Goal: Information Seeking & Learning: Learn about a topic

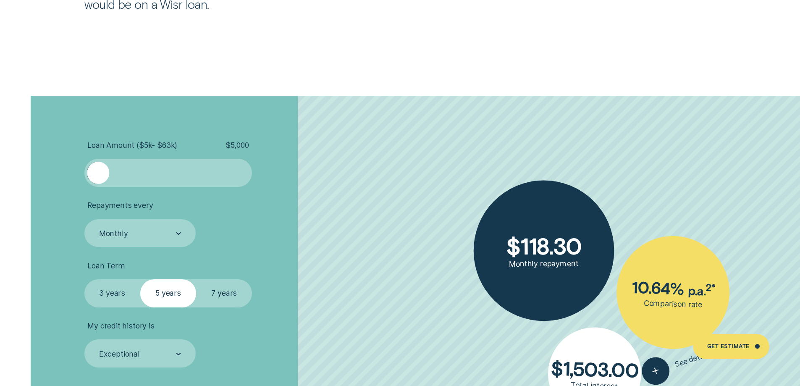
scroll to position [1848, 0]
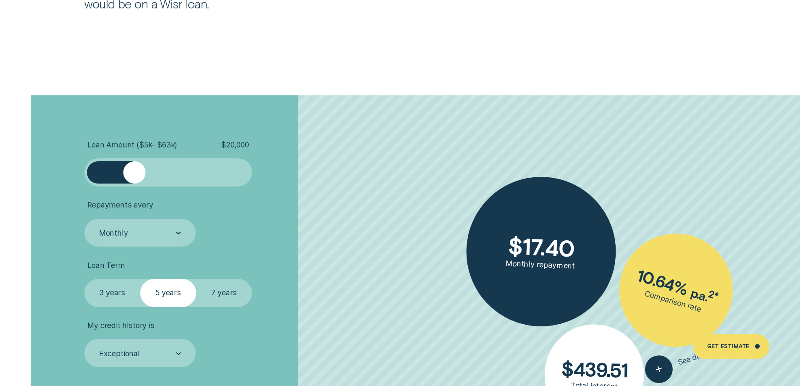
drag, startPoint x: 105, startPoint y: 168, endPoint x: 135, endPoint y: 161, distance: 31.2
click at [135, 161] on div at bounding box center [168, 172] width 168 height 28
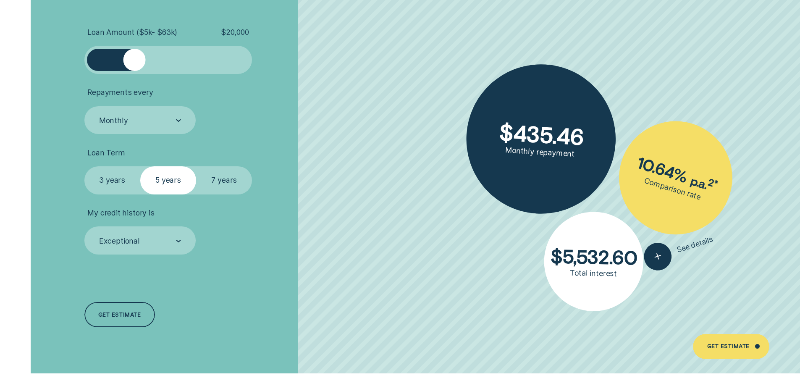
scroll to position [1974, 0]
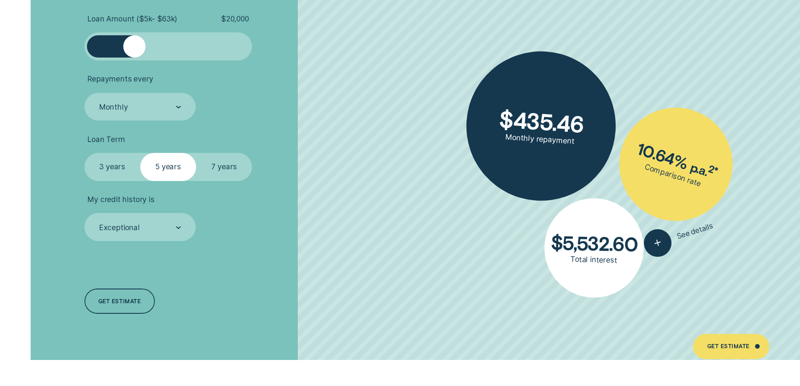
click at [211, 163] on label "7 years" at bounding box center [224, 167] width 56 height 28
click at [196, 153] on input "7 years" at bounding box center [196, 153] width 0 height 0
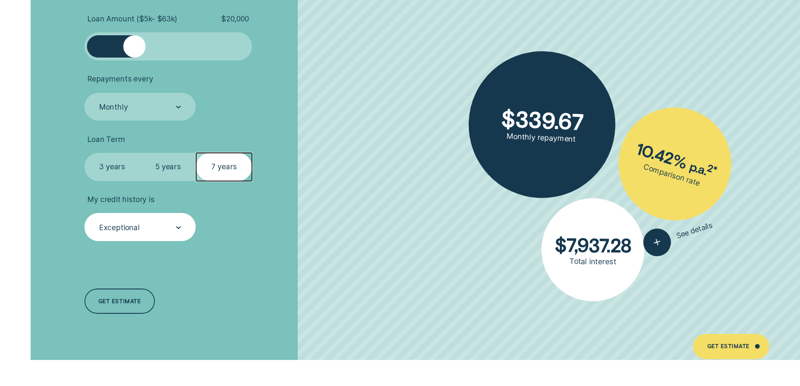
click at [171, 228] on div "Exceptional" at bounding box center [139, 227] width 83 height 11
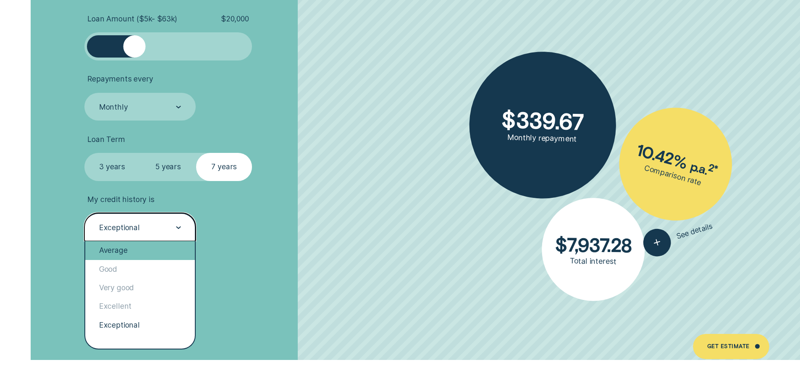
click at [152, 248] on div "Average" at bounding box center [140, 250] width 110 height 18
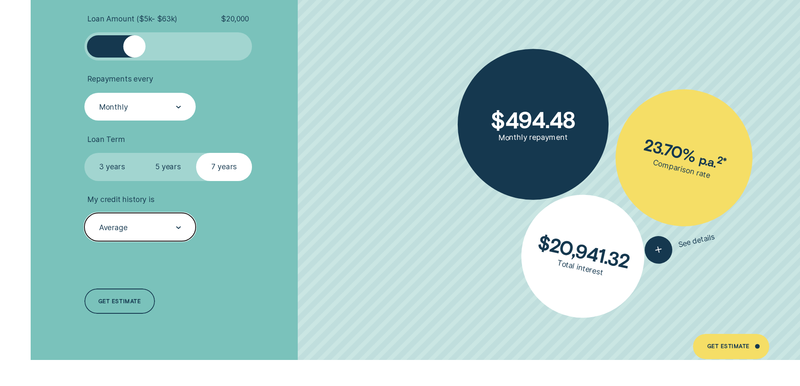
click at [160, 97] on div "Monthly" at bounding box center [140, 107] width 112 height 28
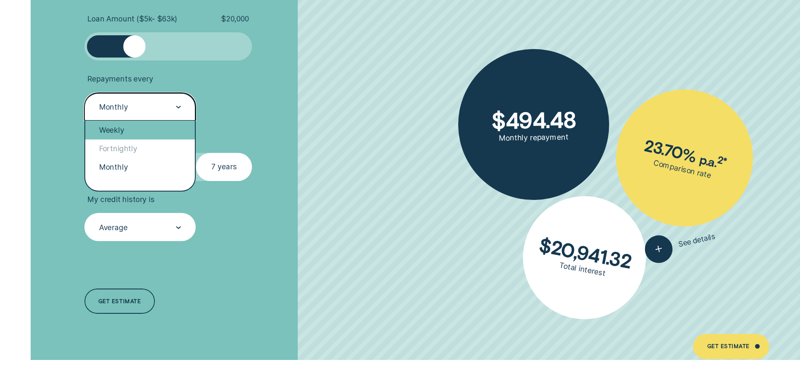
click at [150, 131] on div "Weekly" at bounding box center [140, 130] width 110 height 18
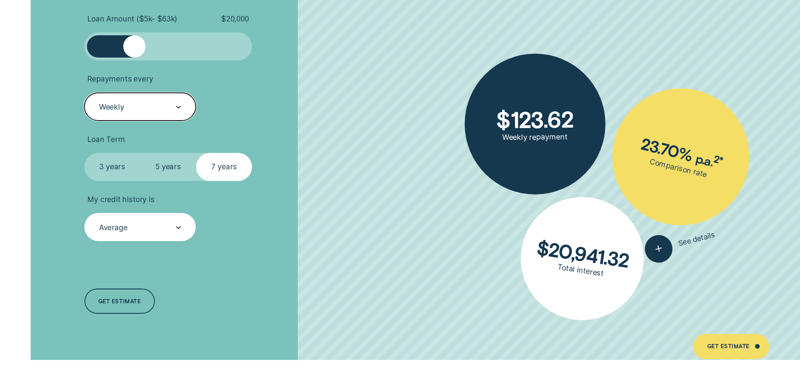
click at [182, 164] on label "5 years" at bounding box center [168, 167] width 56 height 28
click at [140, 153] on input "5 years" at bounding box center [140, 153] width 0 height 0
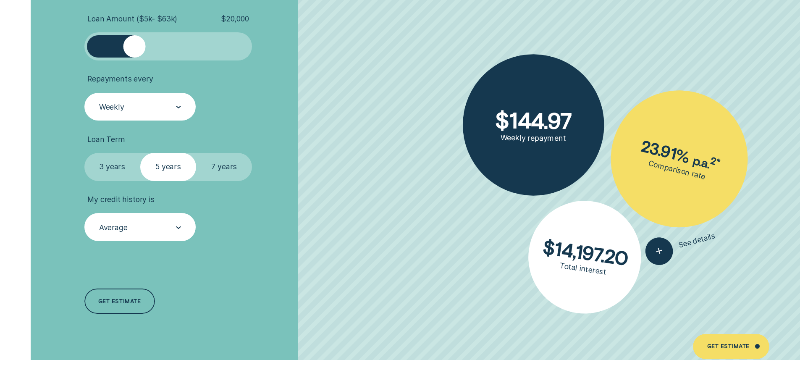
click at [137, 171] on label "3 years" at bounding box center [112, 167] width 56 height 28
click at [84, 153] on input "3 years" at bounding box center [84, 153] width 0 height 0
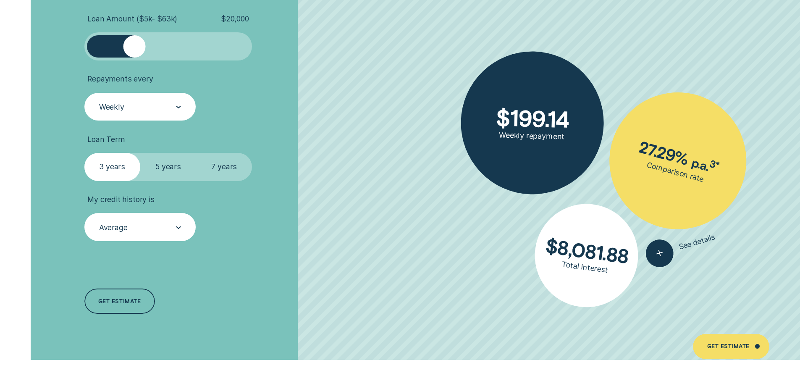
click at [221, 167] on label "7 years" at bounding box center [224, 167] width 56 height 28
click at [196, 153] on input "7 years" at bounding box center [196, 153] width 0 height 0
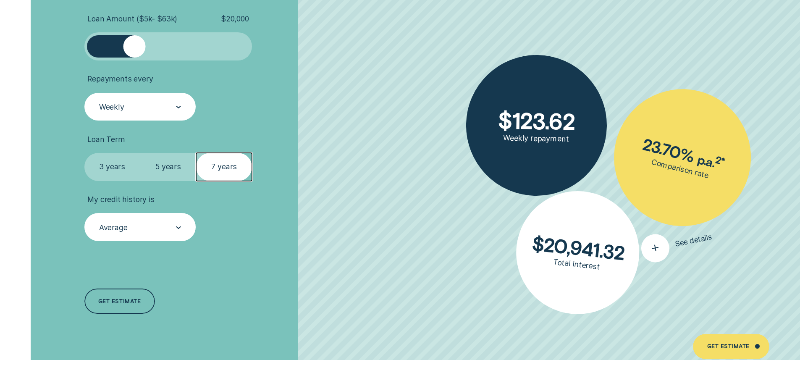
click at [663, 244] on div "button" at bounding box center [655, 248] width 33 height 33
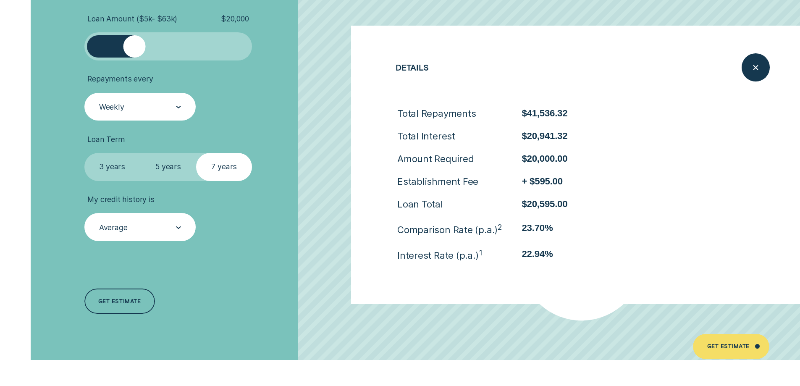
click at [276, 252] on div "Loan Amount ( $5k - $63k ) $ 20,000 Repayments every Weekly Loan Term Select Lo…" at bounding box center [212, 164] width 267 height 391
click at [751, 64] on icon "Close loan details" at bounding box center [756, 67] width 14 height 13
